Goal: Task Accomplishment & Management: Use online tool/utility

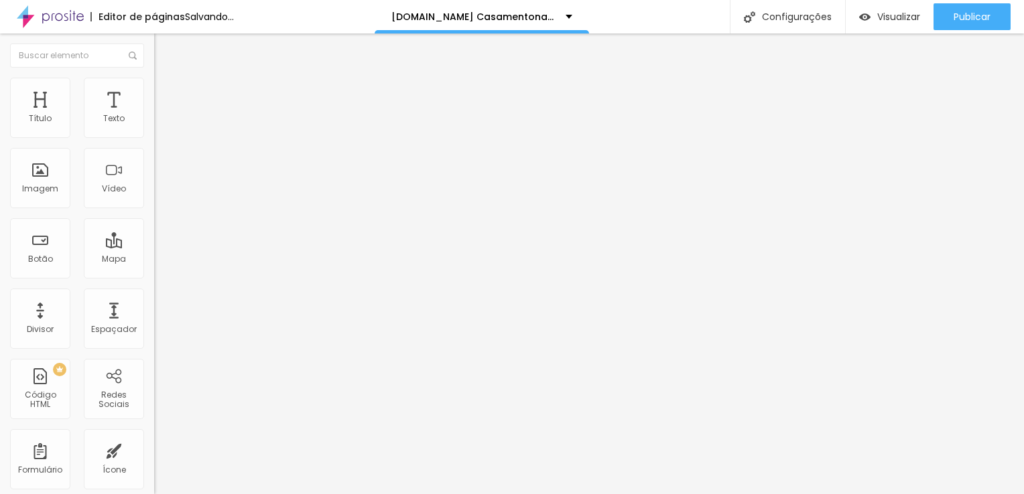
click at [154, 115] on span "Trocar imagem" at bounding box center [190, 109] width 73 height 11
click at [154, 127] on span "Titulo 2" at bounding box center [176, 118] width 44 height 17
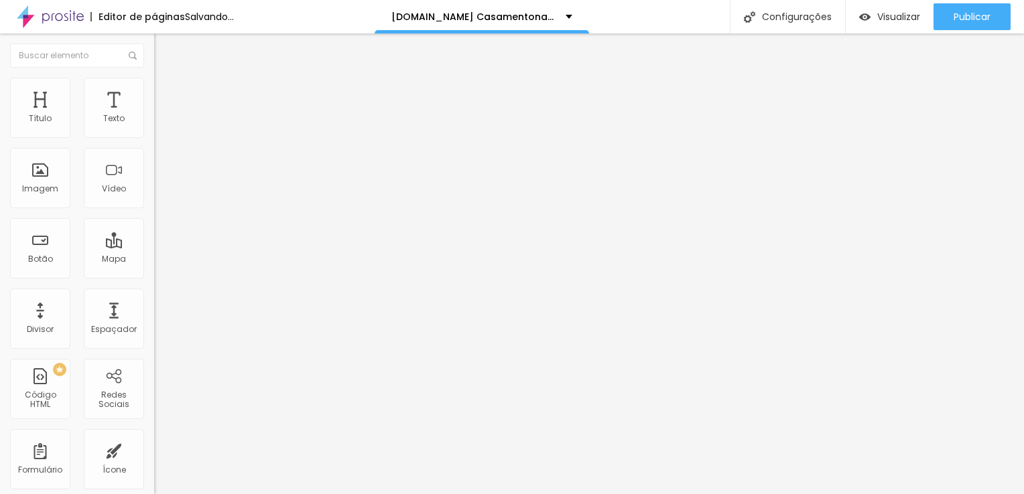
click at [154, 113] on span "Titulo 1" at bounding box center [176, 107] width 44 height 11
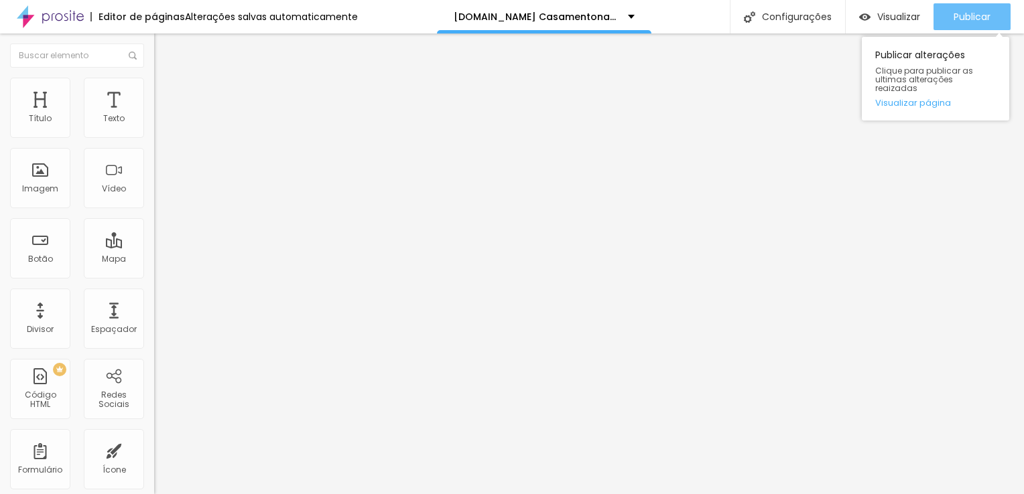
click at [1002, 14] on button "Publicar" at bounding box center [971, 16] width 77 height 27
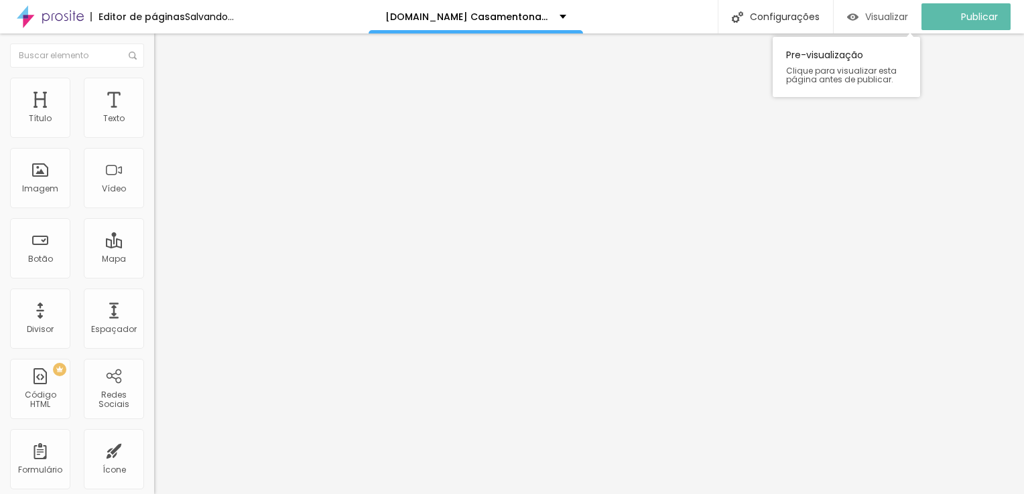
click at [879, 21] on span "Visualizar" at bounding box center [886, 16] width 43 height 11
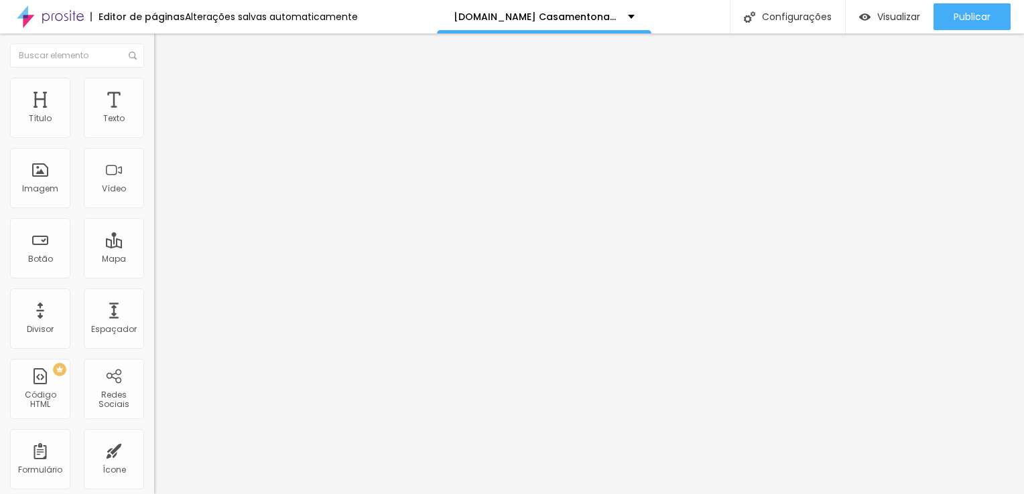
click at [154, 125] on span "Titulo 2" at bounding box center [176, 119] width 44 height 11
click at [154, 113] on div "Titulo 1 H1" at bounding box center [231, 105] width 154 height 13
click at [154, 127] on span "Titulo 2" at bounding box center [176, 118] width 44 height 17
click at [154, 113] on div "Titulo 1 H1" at bounding box center [231, 105] width 154 height 13
click at [154, 135] on div "Titulo 3 H3" at bounding box center [231, 130] width 154 height 11
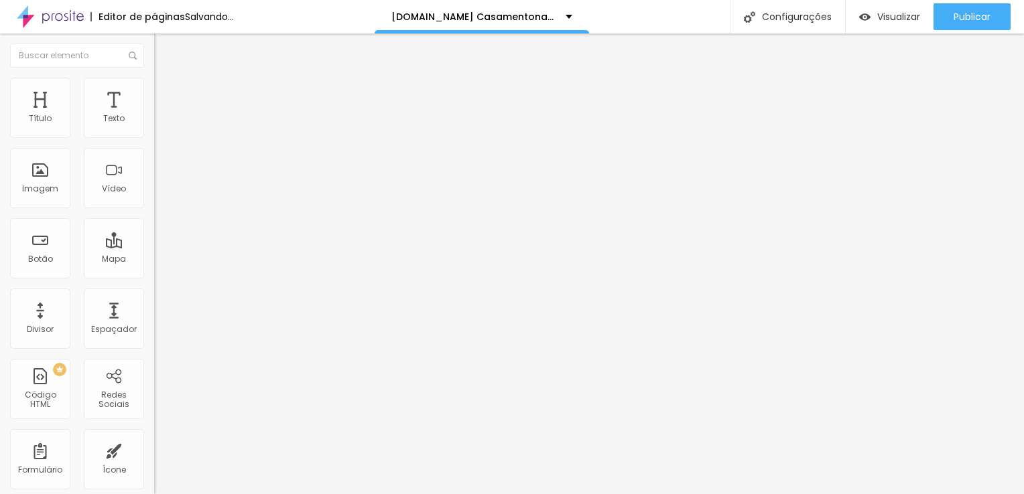
click at [154, 127] on span "Titulo 2" at bounding box center [176, 118] width 44 height 17
click at [154, 115] on span "Titulo 1" at bounding box center [176, 105] width 44 height 19
type input "53"
type input "54"
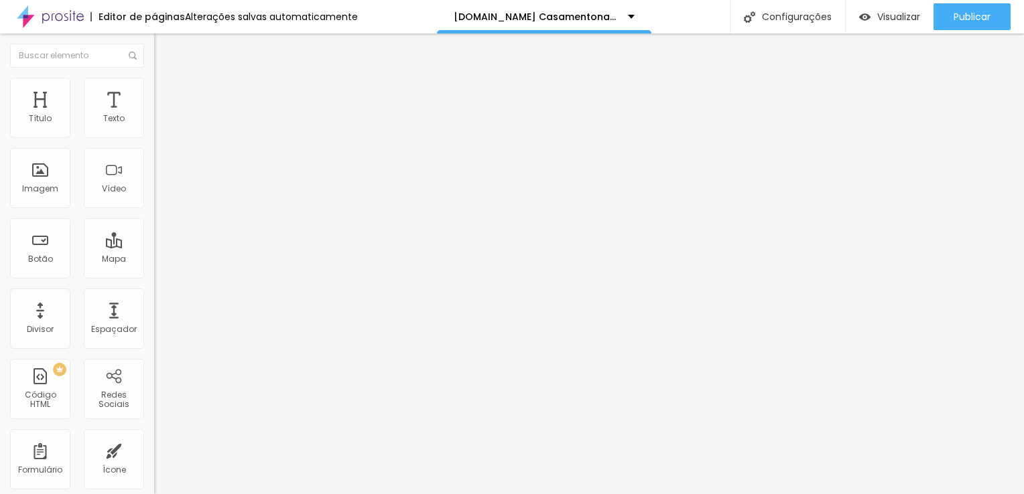
type input "54"
type input "57"
type input "56"
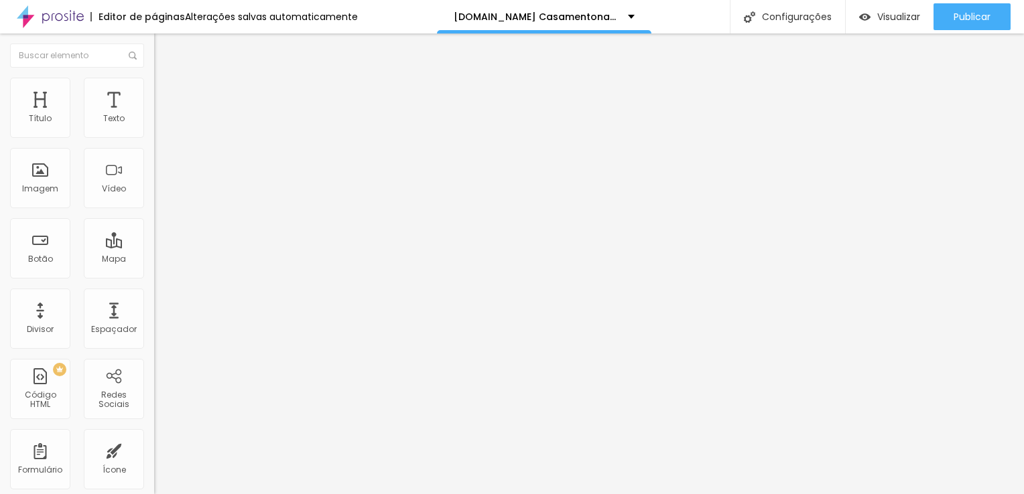
type input "55"
type input "50"
type input "48"
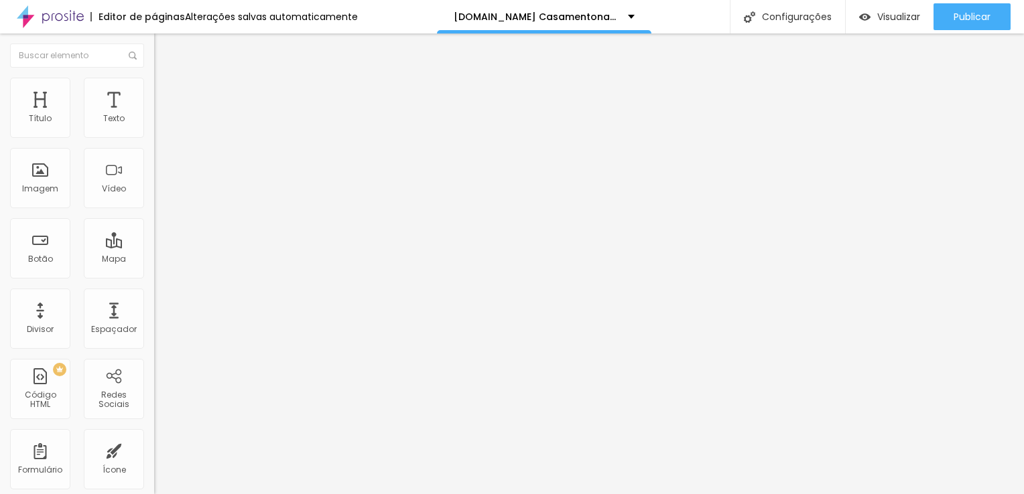
type input "48"
type input "46"
type input "44"
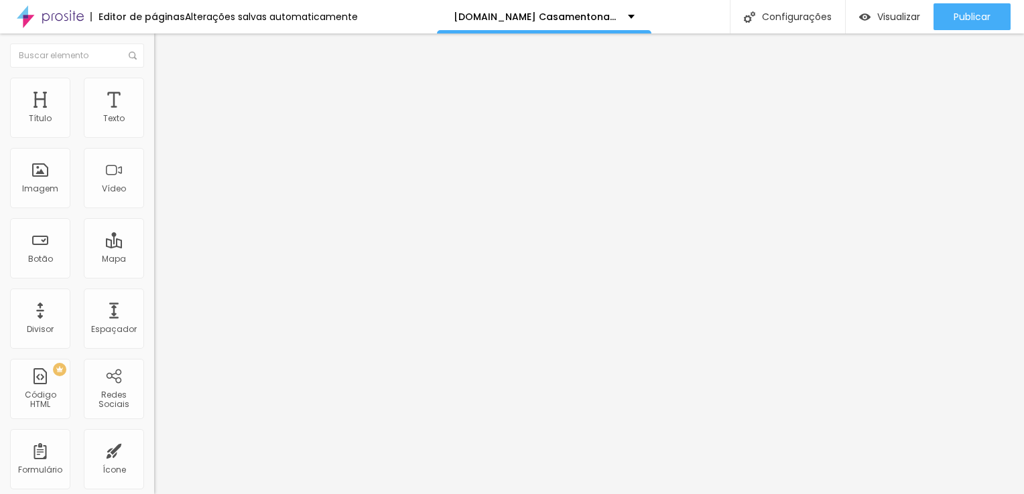
type input "42"
type input "41"
type input "40"
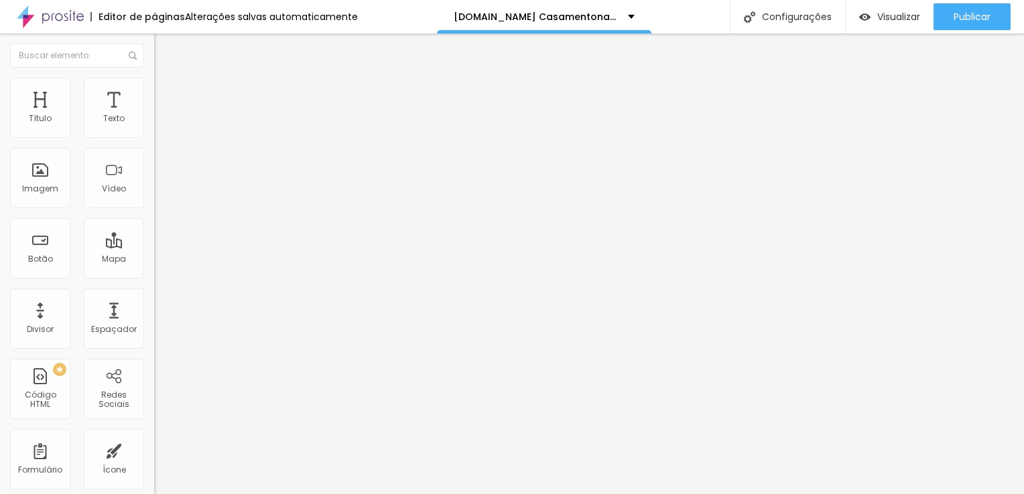
type input "40"
type input "39"
type input "38"
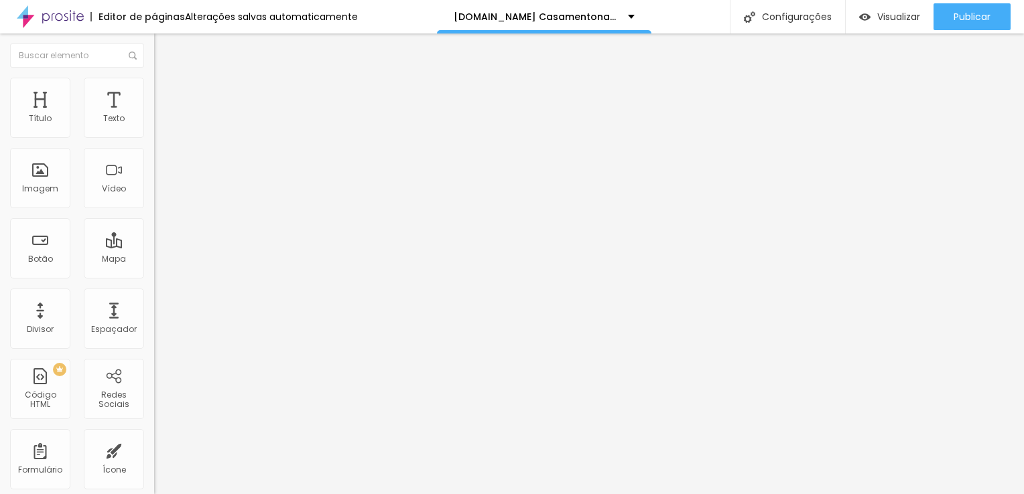
type input "39"
type input "41"
type input "44"
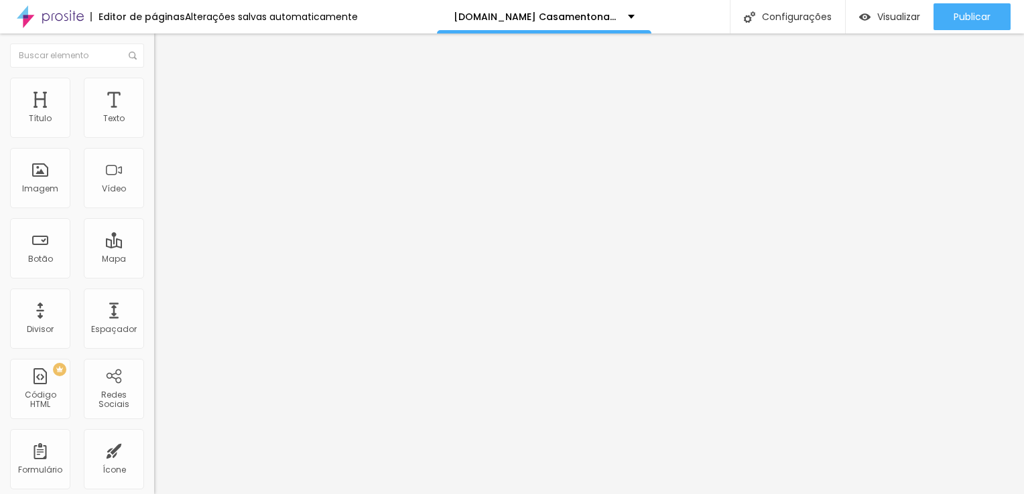
type input "44"
type input "46"
type input "48"
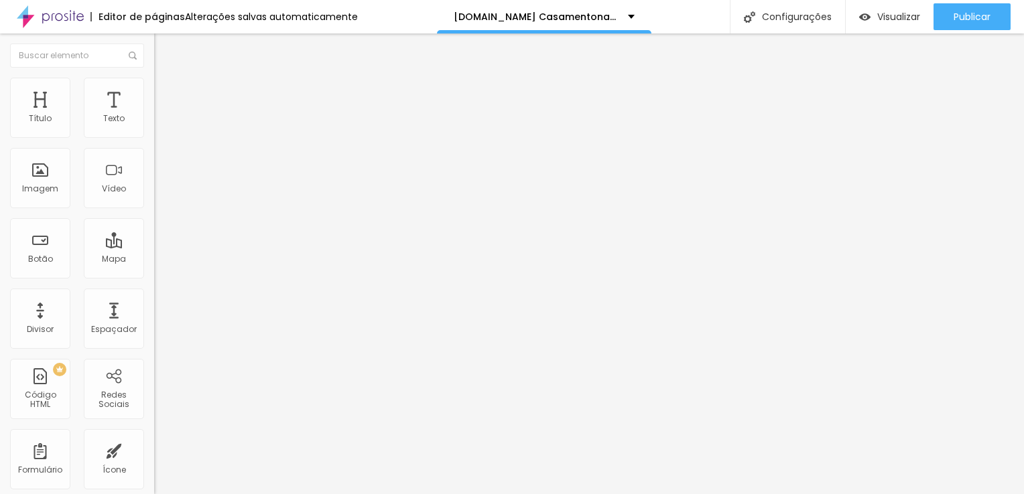
type input "49"
type input "50"
type input "51"
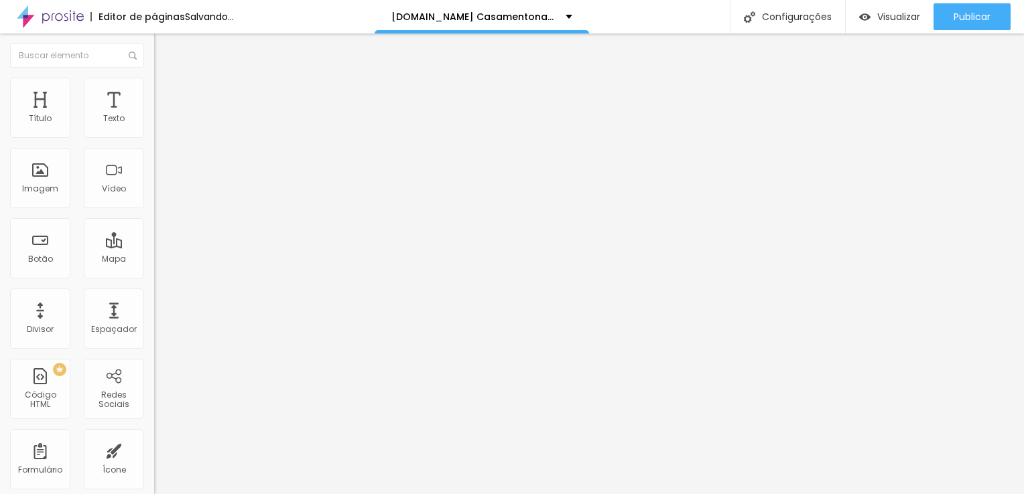
type input "51"
type input "52"
type input "54"
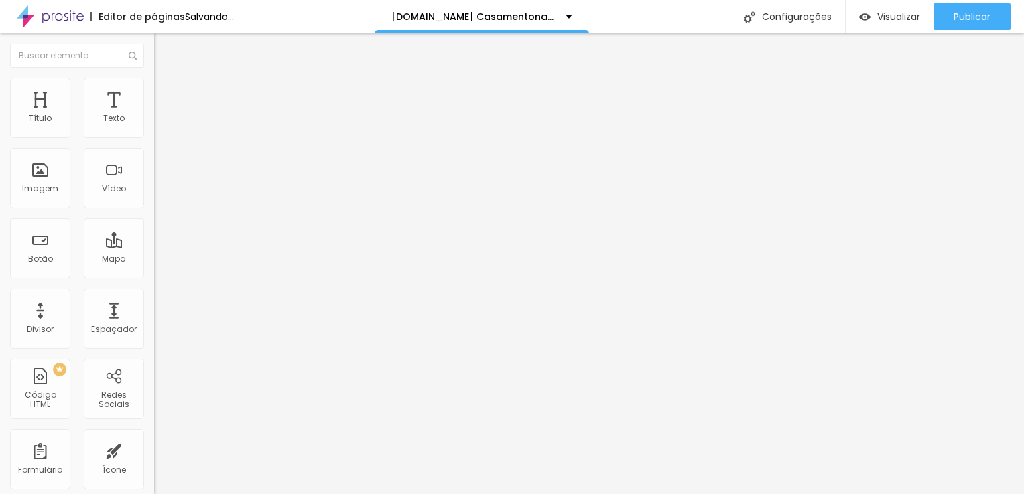
type input "55"
type input "60"
type input "62"
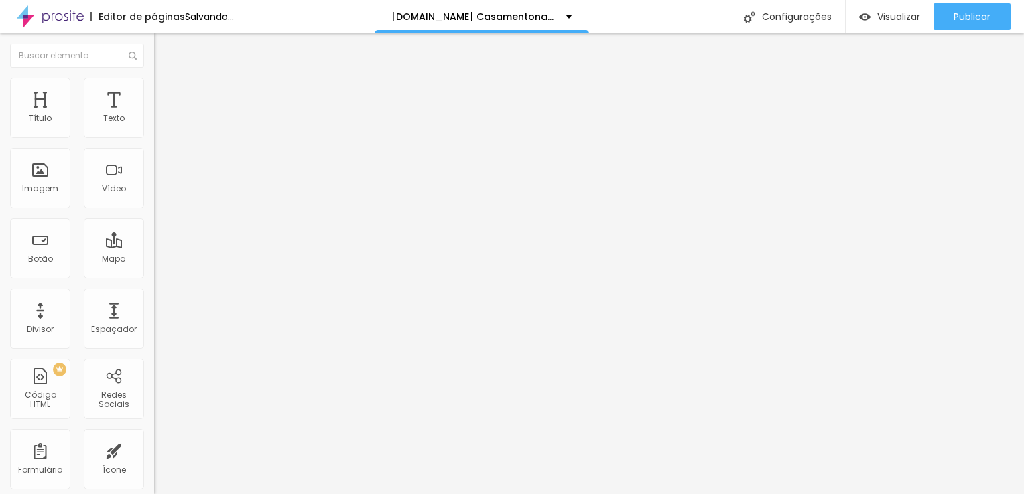
type input "62"
type input "65"
type input "66"
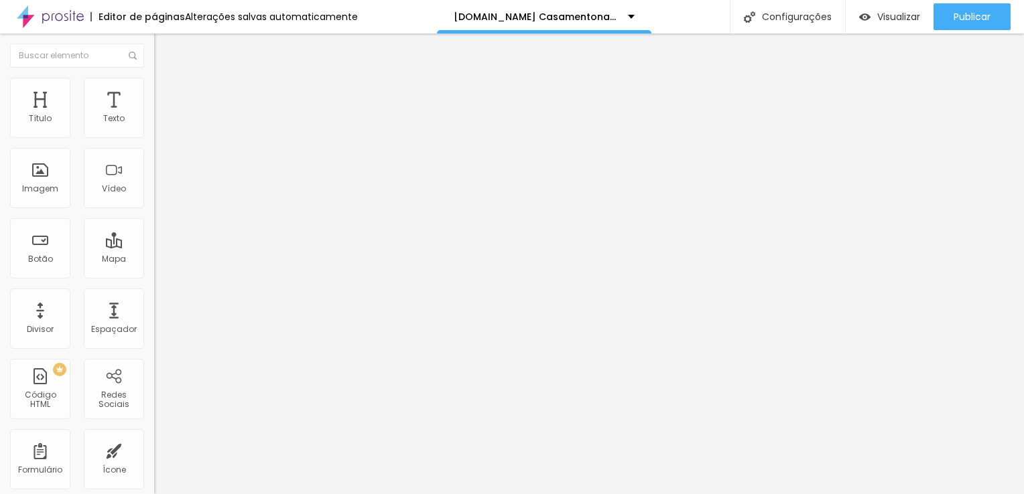
type input "70"
type input "75"
type input "77"
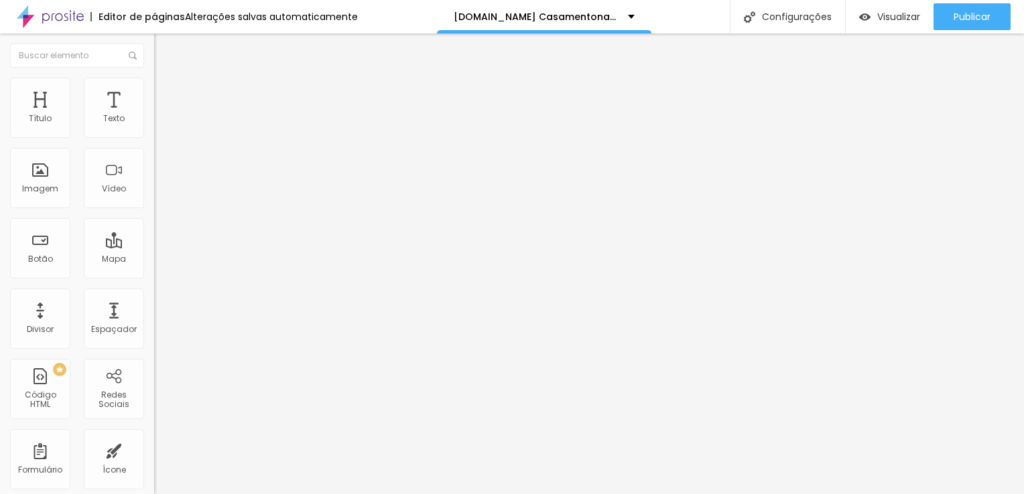
type input "77"
type input "79"
type input "82"
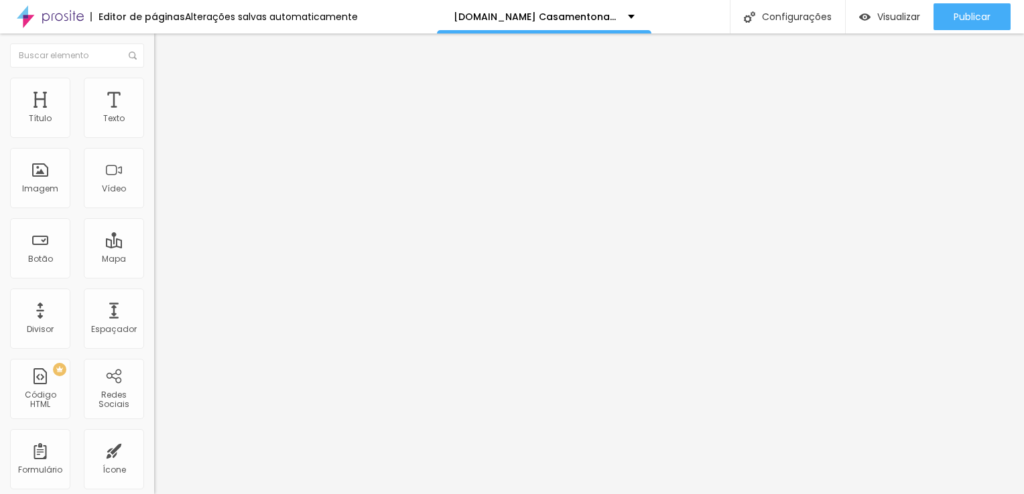
type input "83"
type input "84"
type input "85"
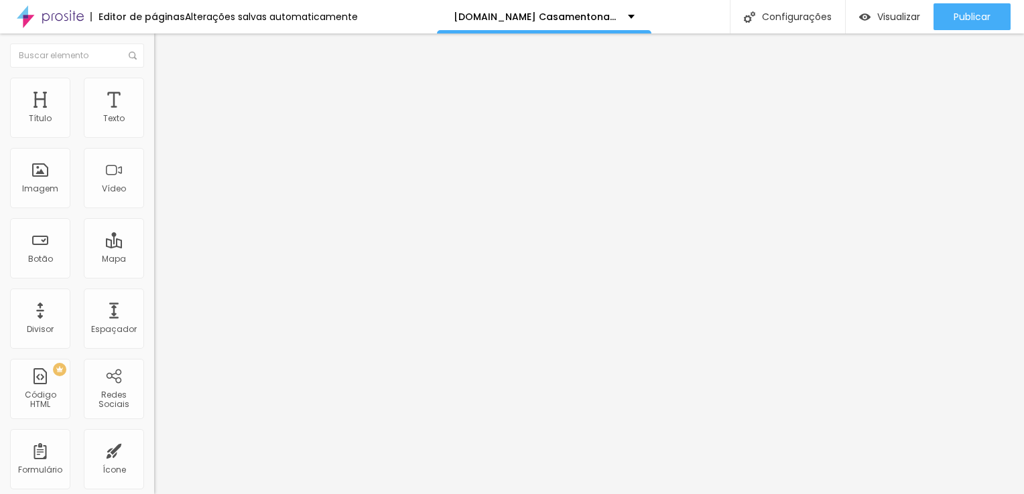
type input "85"
type input "84"
type input "80"
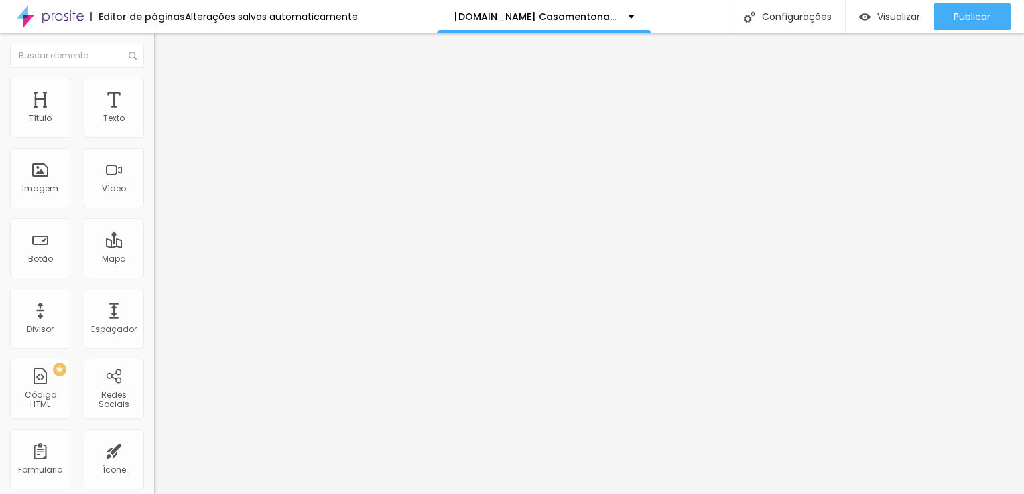
type input "78"
type input "75"
type input "74"
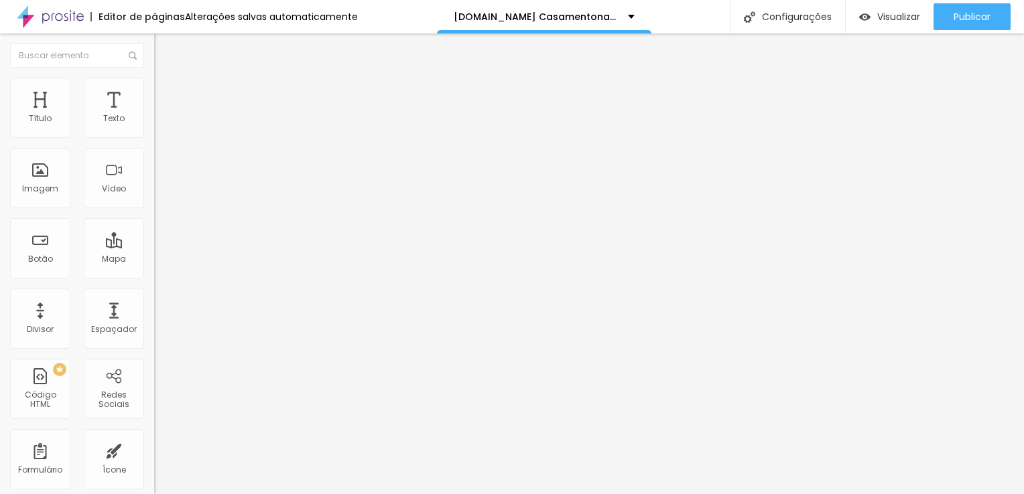
type input "74"
type input "73"
type input "72"
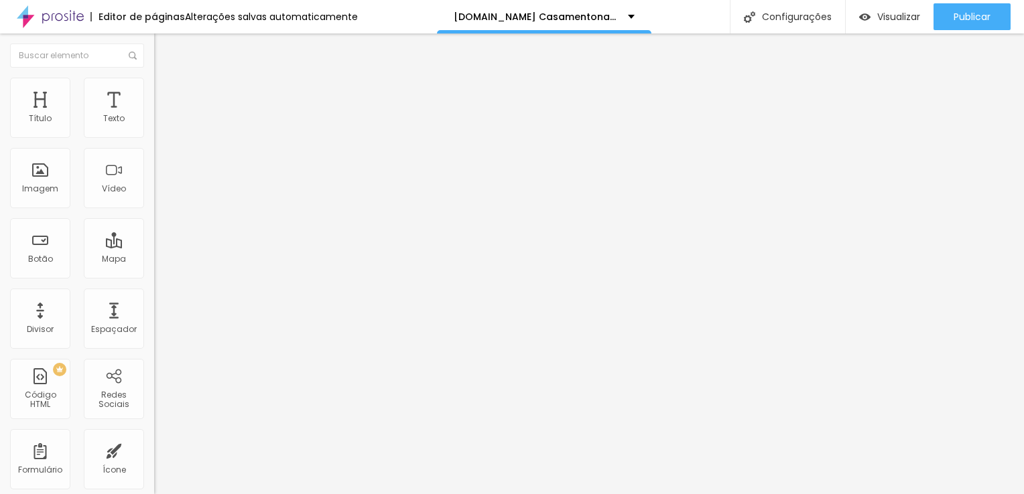
type input "71"
type input "70"
type input "67"
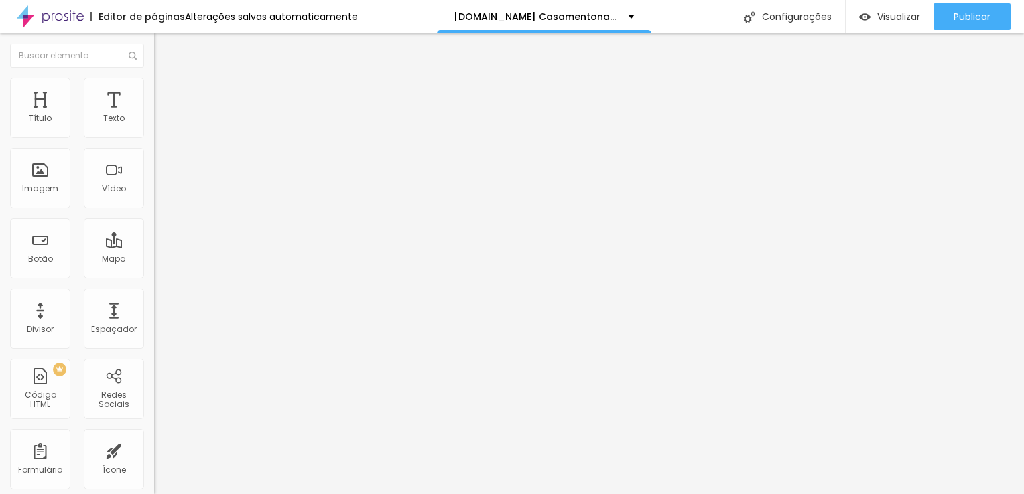
type input "67"
type input "65"
type input "63"
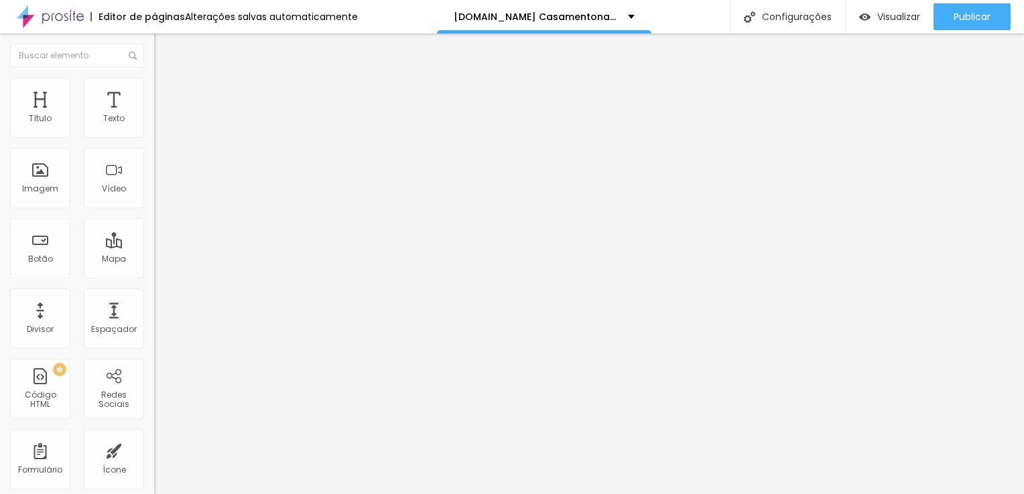
type input "61"
type input "60"
type input "59"
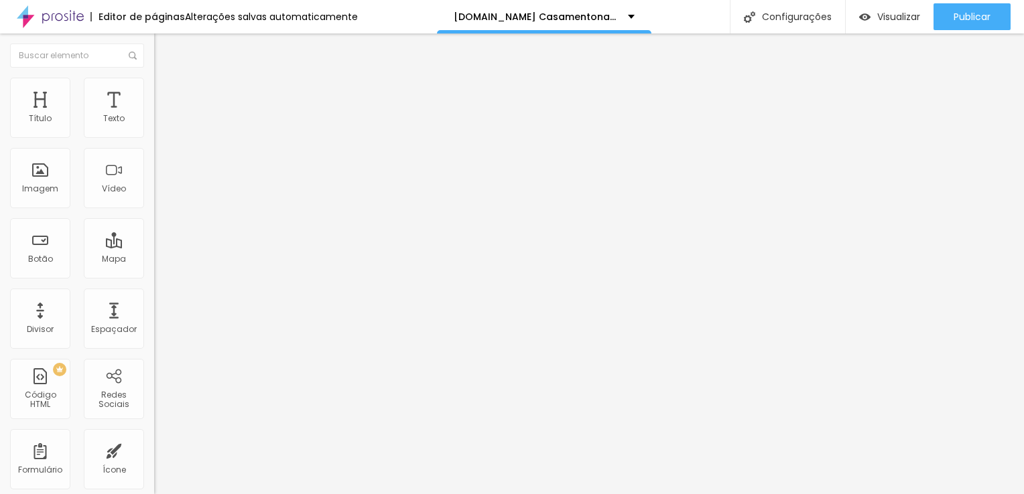
type input "59"
type input "58"
type input "57"
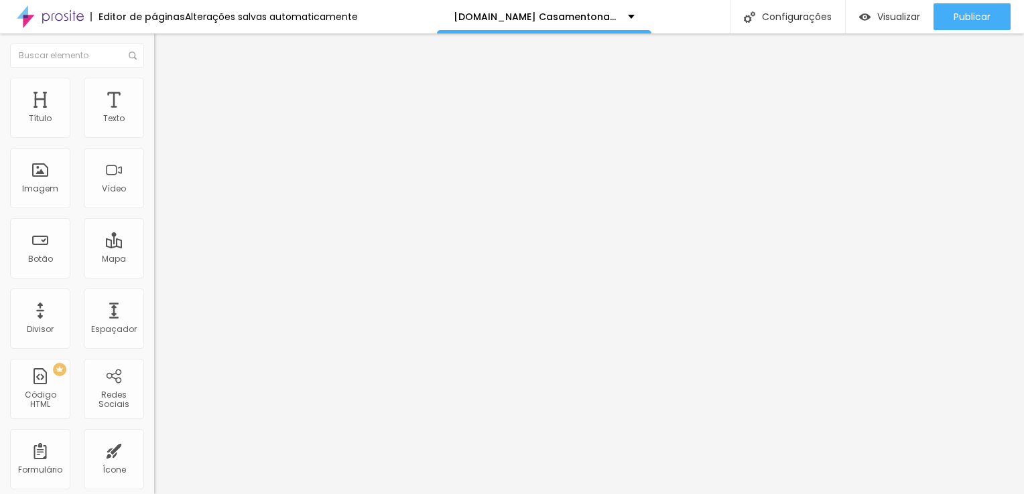
type input "56"
type input "55"
type input "54"
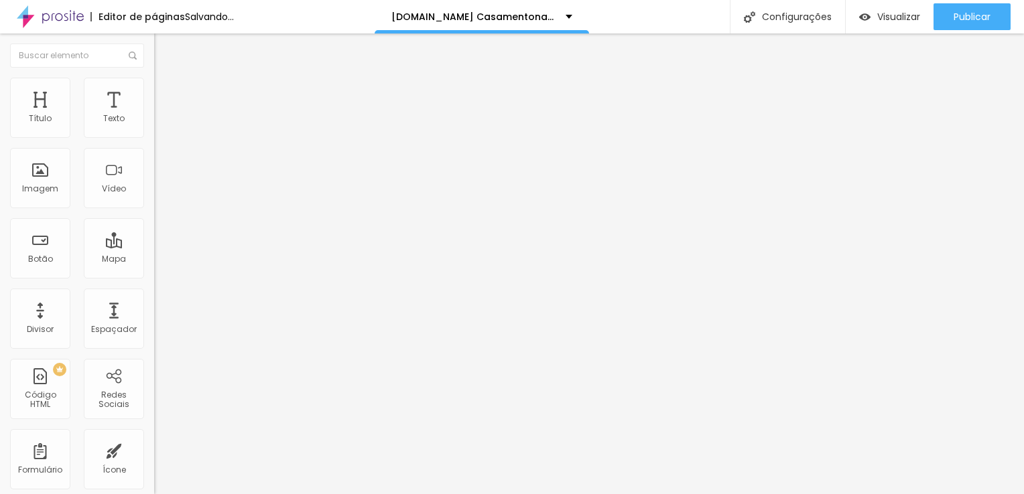
type input "54"
type input "53"
type input "52"
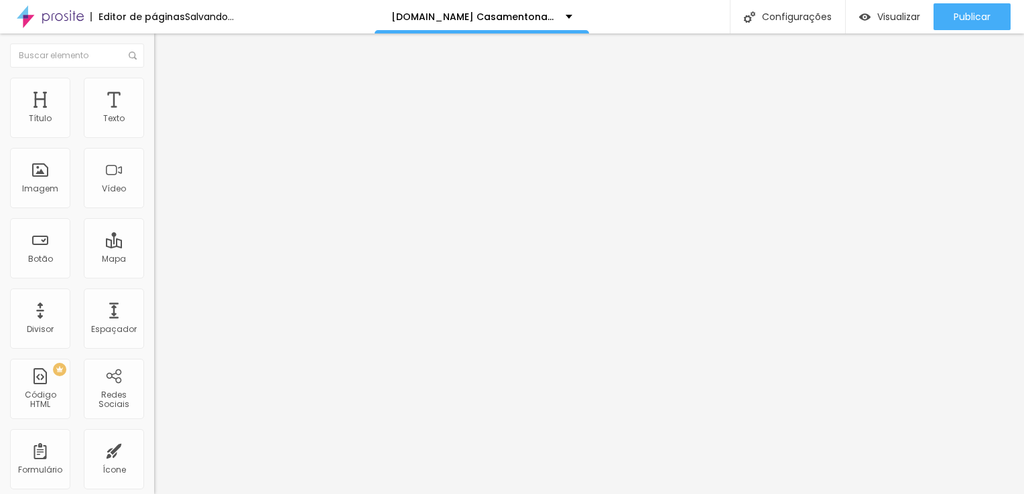
type input "51"
type input "50"
type input "49"
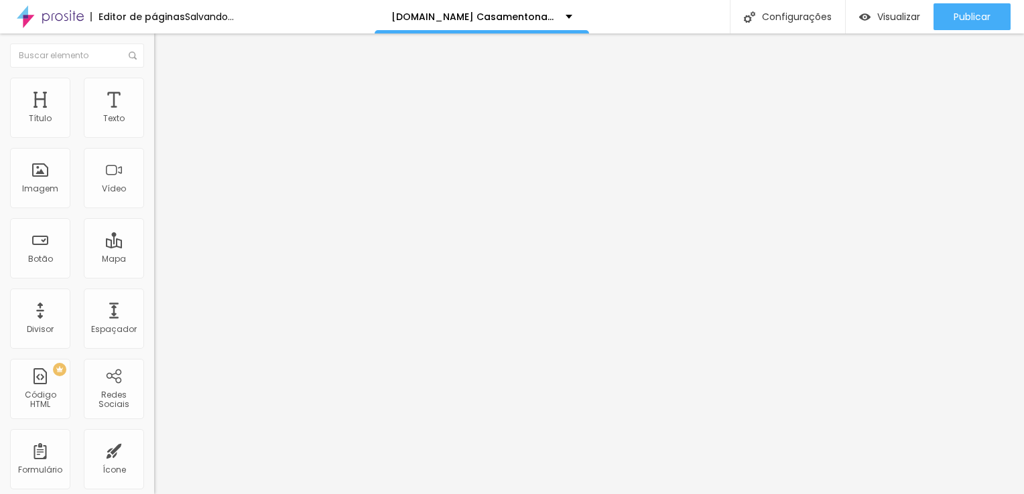
type input "49"
drag, startPoint x: 64, startPoint y: 283, endPoint x: 64, endPoint y: 293, distance: 10.7
type input "49"
click at [154, 316] on input "range" at bounding box center [197, 321] width 86 height 11
type input "0.2"
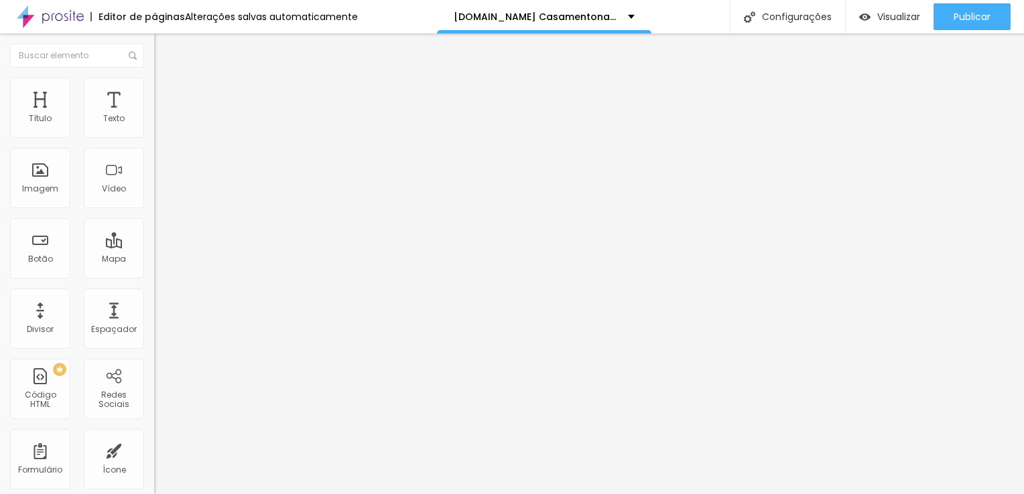
type input "0.2"
type input "0.6"
type input "0.8"
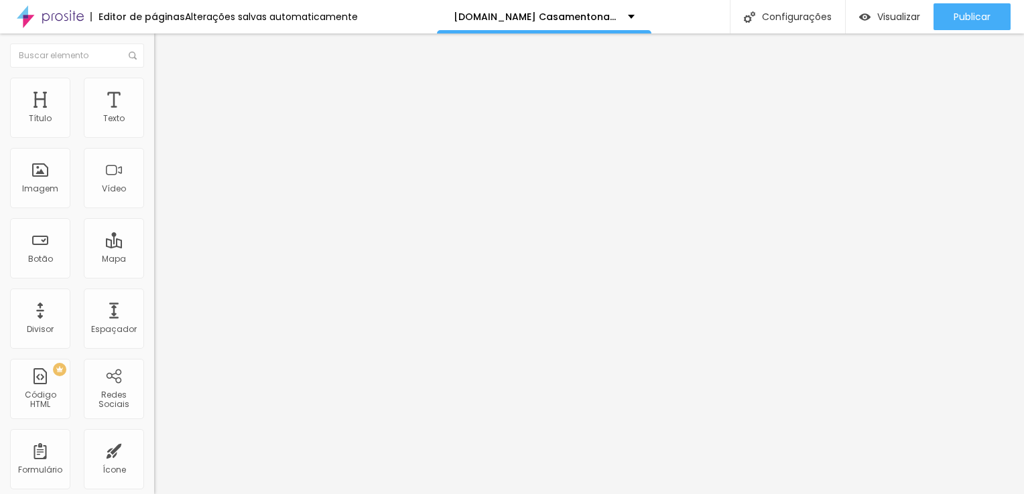
type input "0.9"
type input "1.5"
type input "1.7"
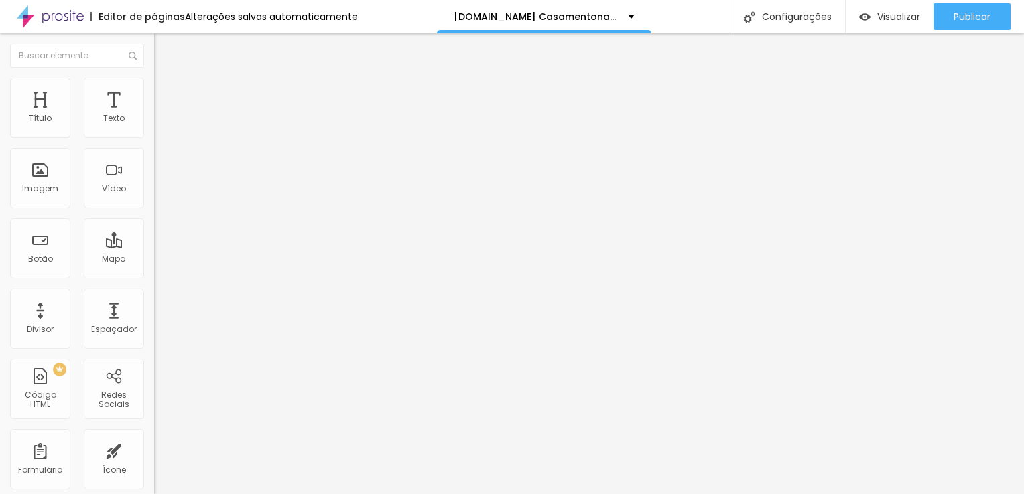
type input "1.7"
type input "2"
type input "2.4"
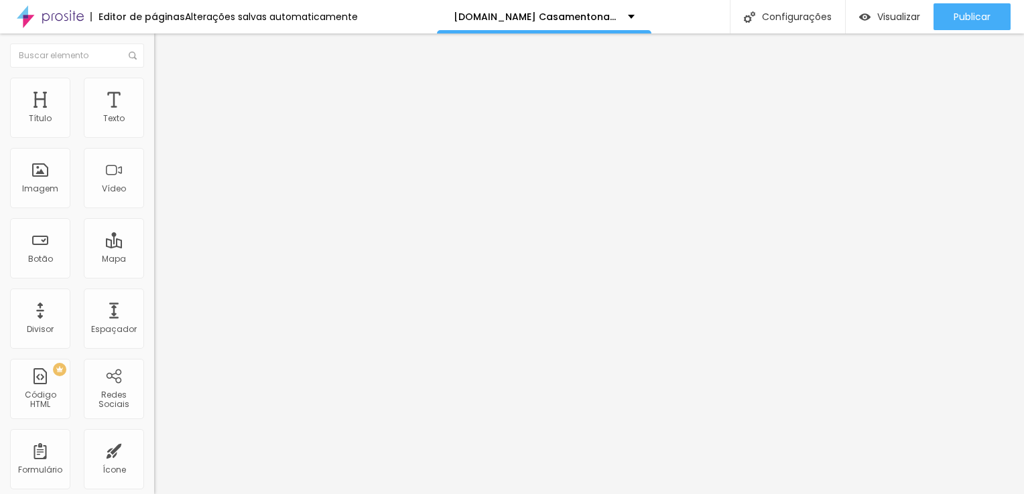
type input "2.7"
type input "2.8"
type input "3.2"
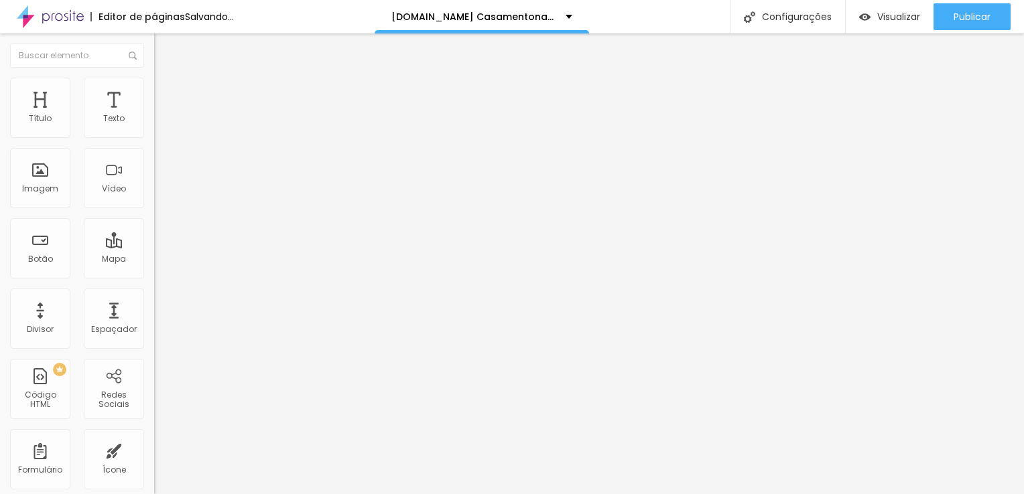
type input "3.2"
type input "3.8"
type input "4.6"
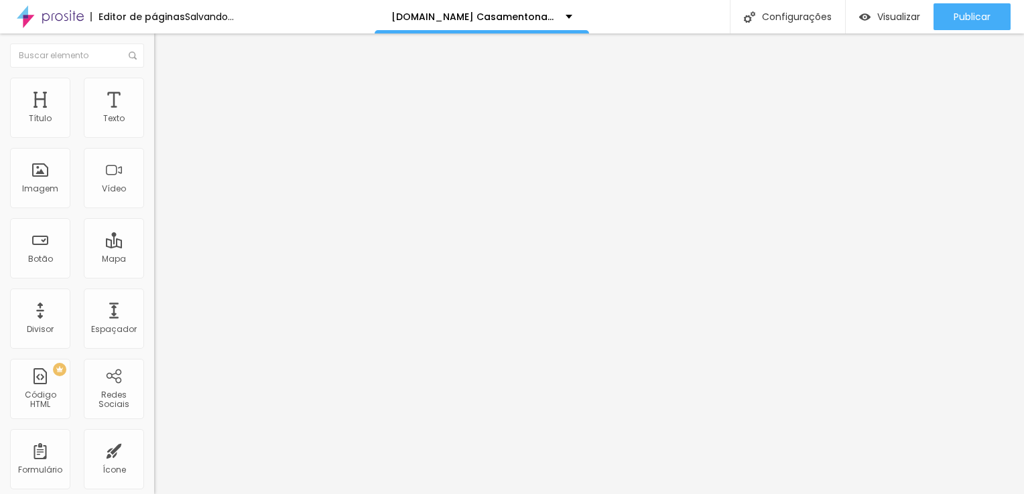
type input "4.9"
type input "5.6"
type input "5.7"
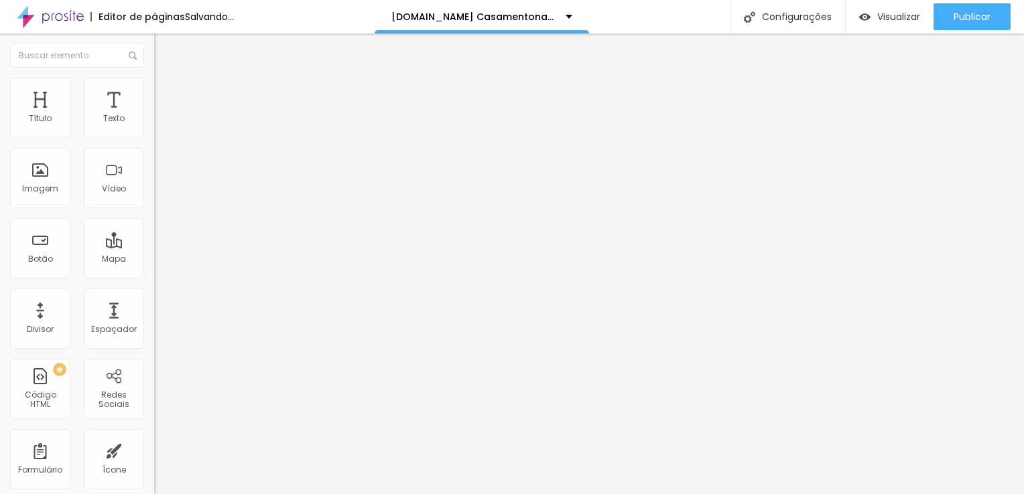
type input "5.7"
type input "6.6"
type input "7"
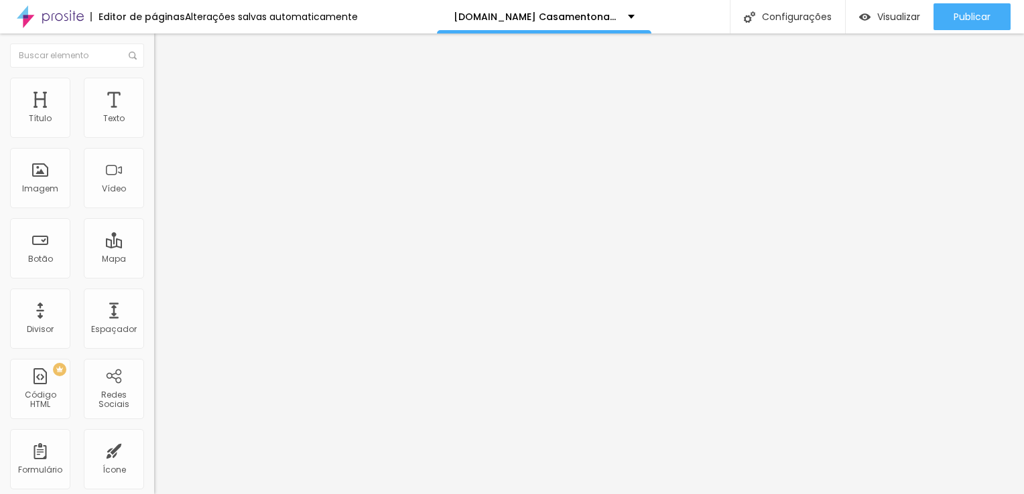
type input "7.1"
type input "7.8"
type input "7.9"
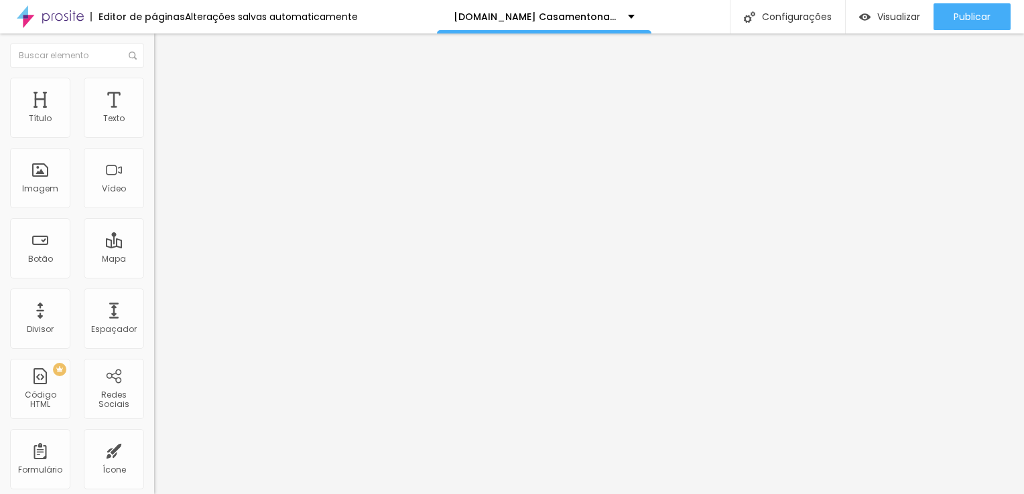
type input "7.9"
type input "8.3"
type input "8.6"
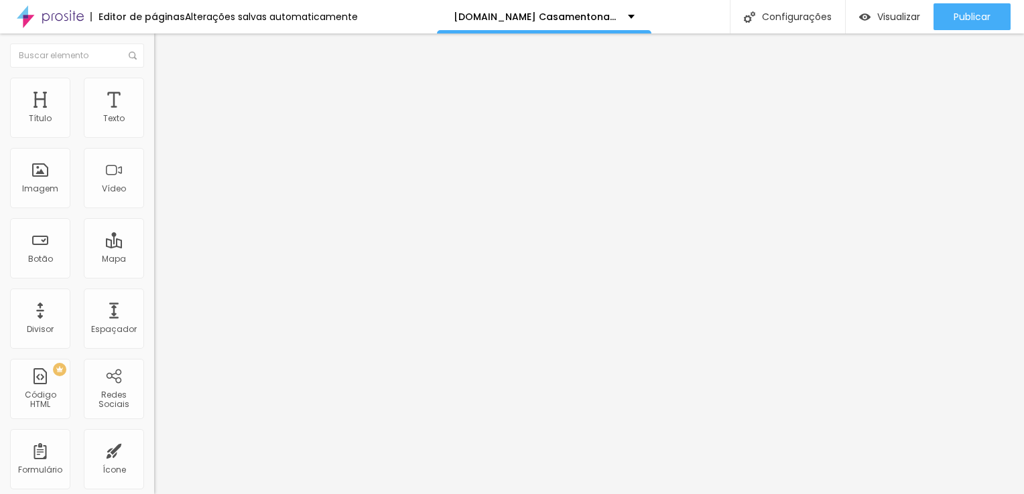
type input "9.2"
type input "9.4"
type input "8.2"
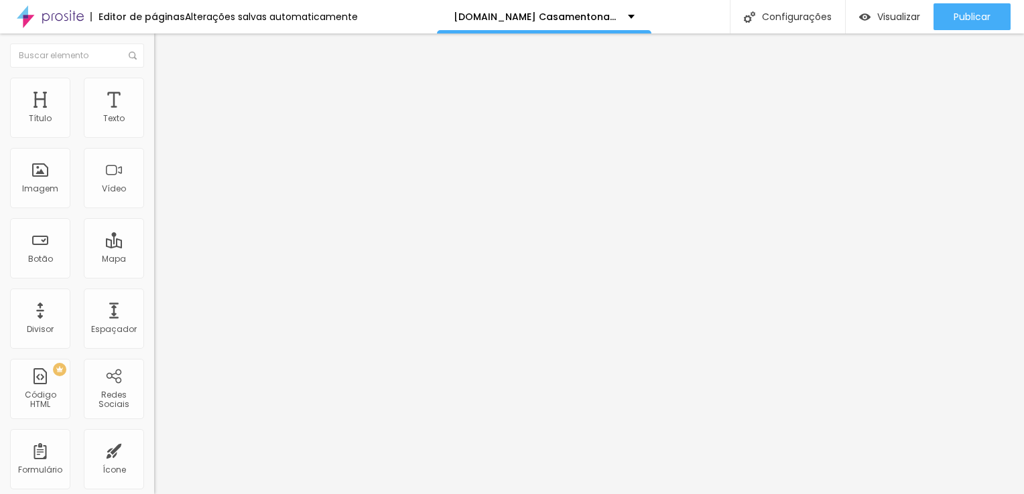
type input "8.2"
type input "5.4"
type input "5.2"
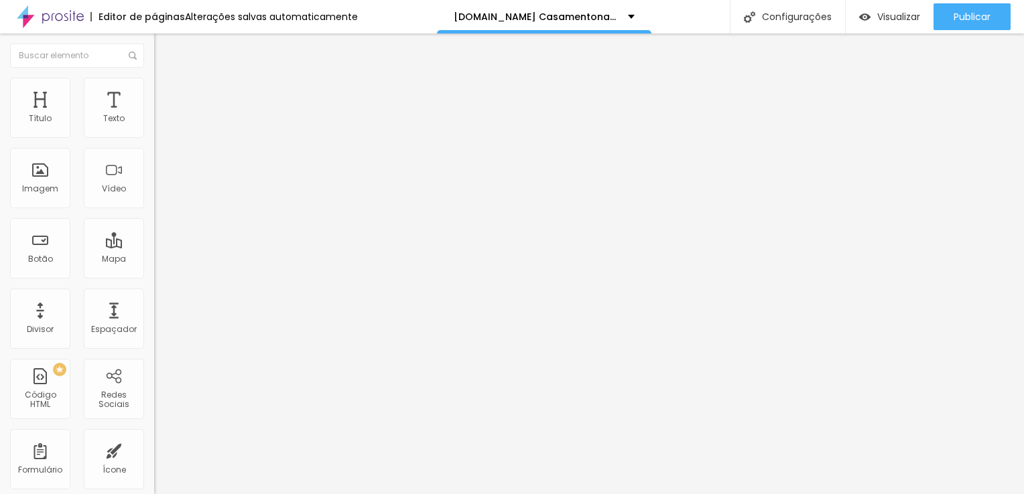
type input "4.8"
type input "4"
type input "3.2"
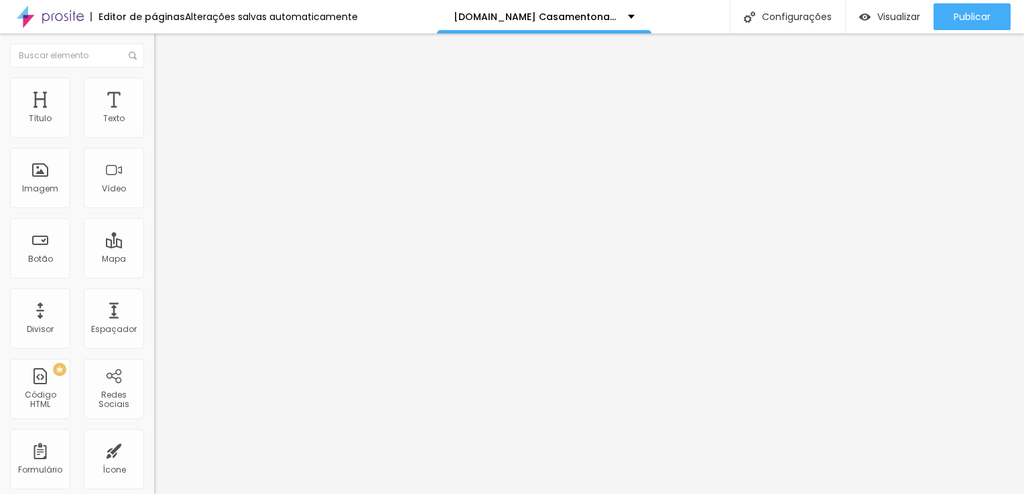
type input "3.2"
type input "2.9"
type input "2.4"
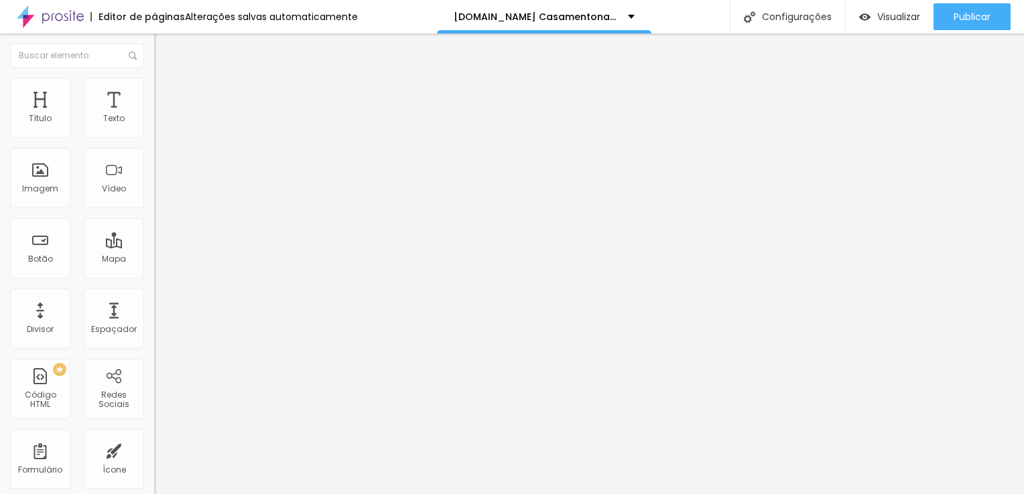
type input "2.1"
type input "2"
type input "1.7"
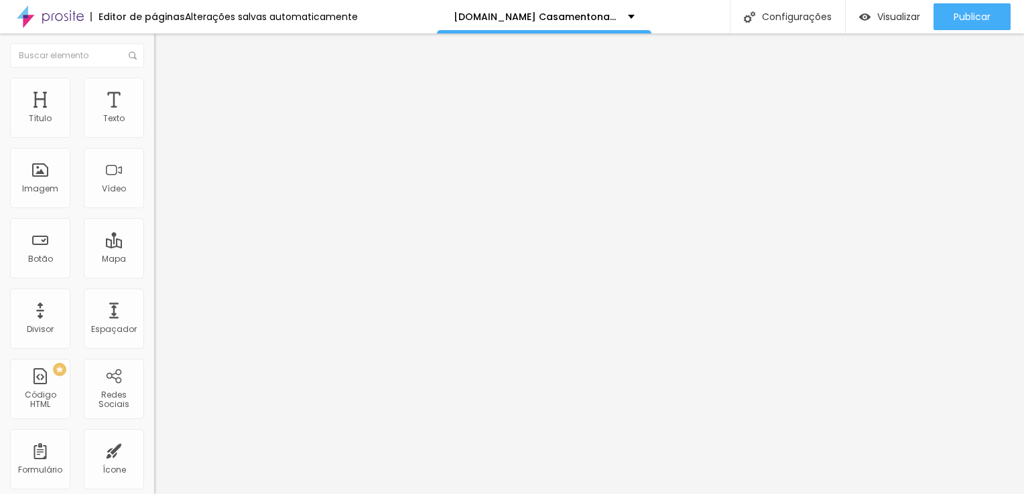
type input "1.7"
type input "1.5"
type input "1.1"
drag, startPoint x: 27, startPoint y: 308, endPoint x: 33, endPoint y: 326, distance: 18.9
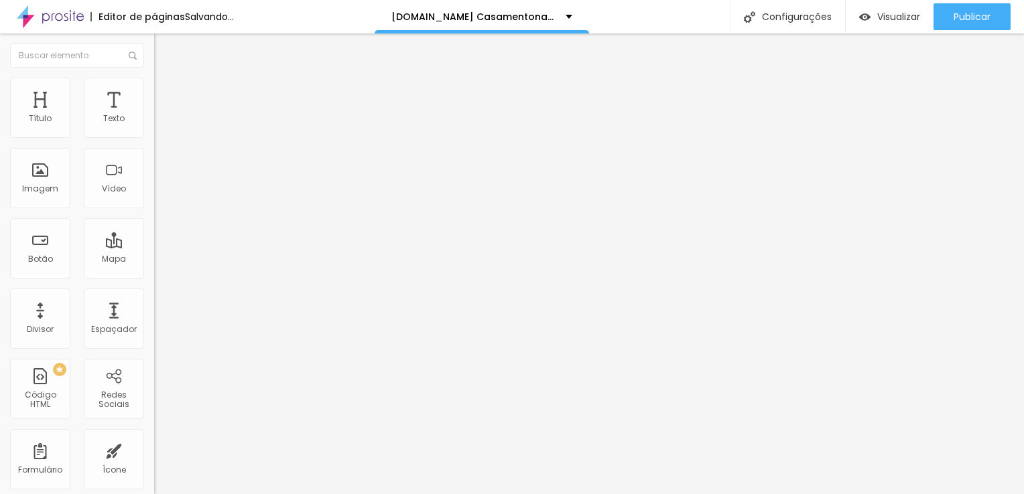
drag, startPoint x: 32, startPoint y: 334, endPoint x: 51, endPoint y: 332, distance: 18.8
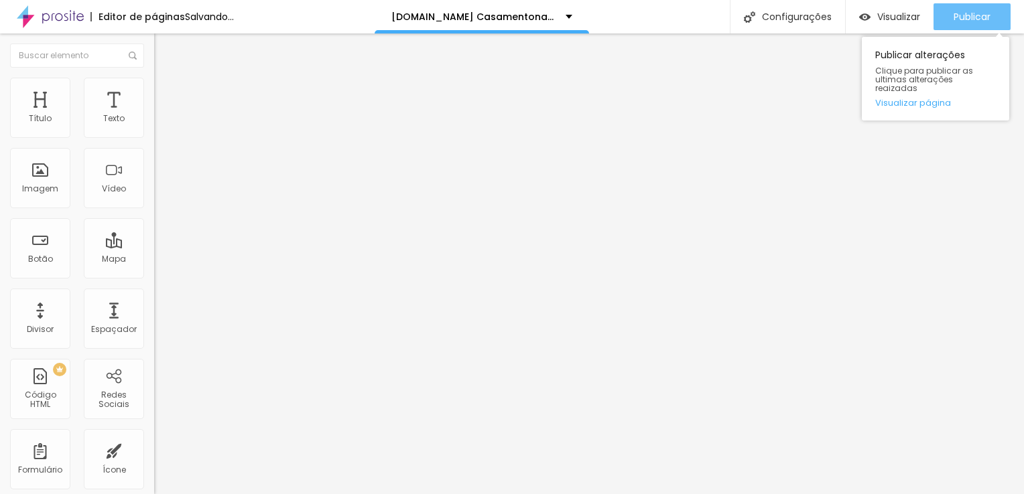
click at [976, 17] on span "Publicar" at bounding box center [971, 16] width 37 height 11
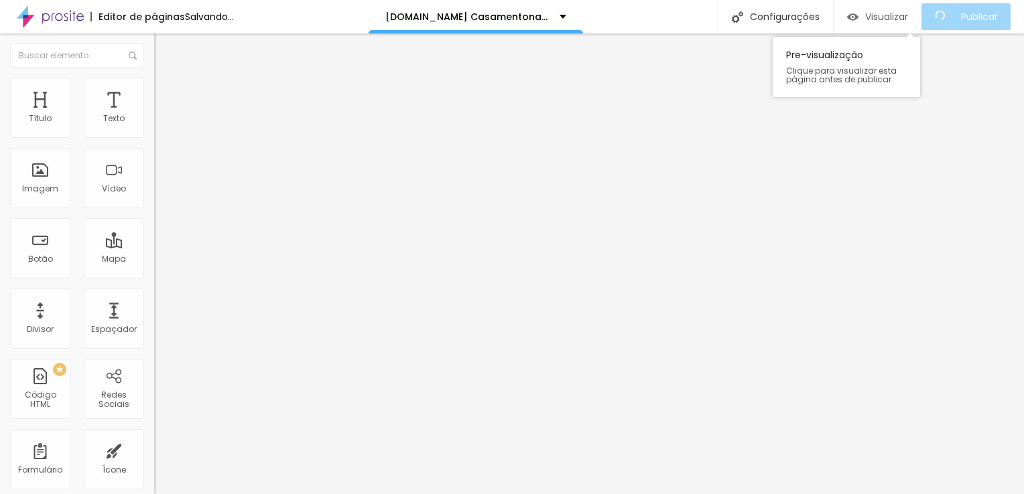
click at [905, 15] on span "Visualizar" at bounding box center [886, 16] width 43 height 11
